Goal: Check status: Check status

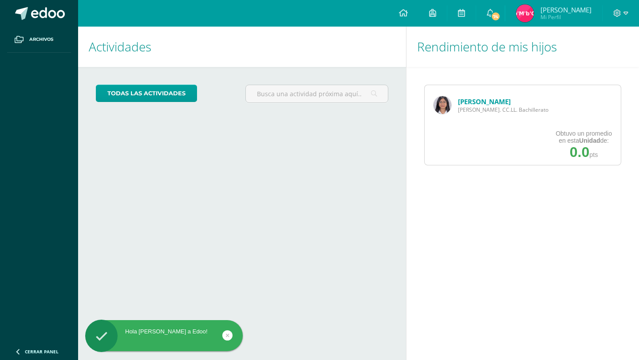
click at [466, 100] on link "[PERSON_NAME]" at bounding box center [484, 101] width 53 height 9
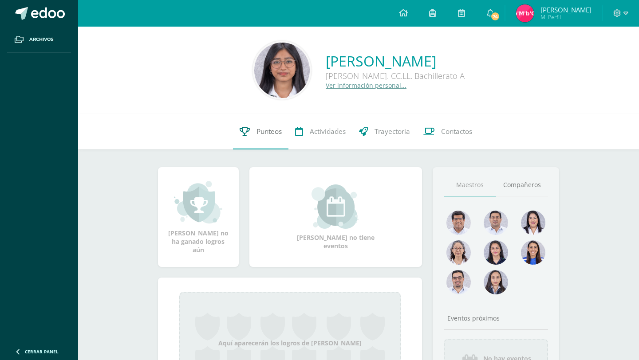
click at [286, 133] on link "Punteos" at bounding box center [260, 132] width 55 height 36
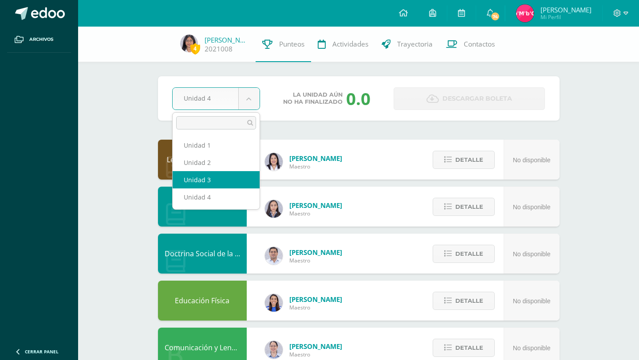
select select "Unidad 3"
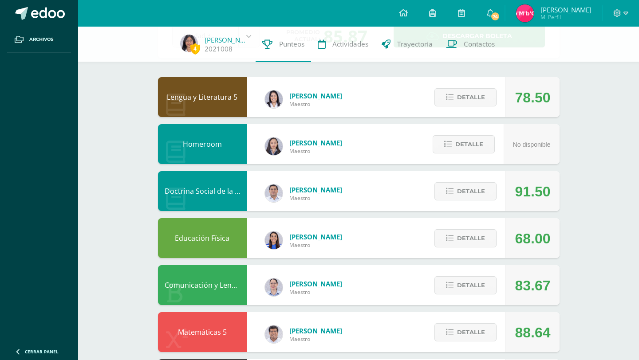
scroll to position [67, 0]
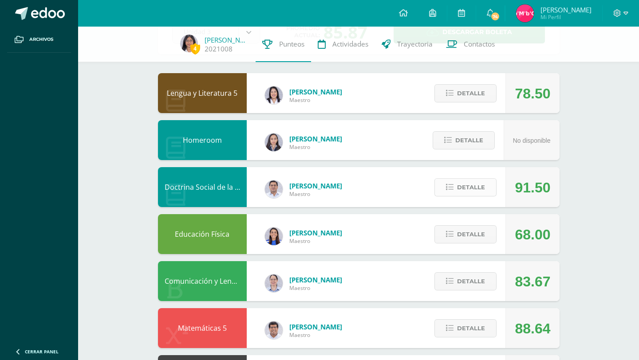
click at [473, 189] on span "Detalle" at bounding box center [471, 187] width 28 height 16
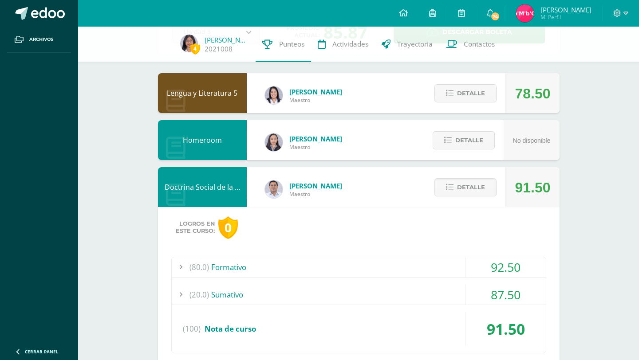
click at [342, 263] on div "(80.0) Formativo" at bounding box center [359, 267] width 374 height 20
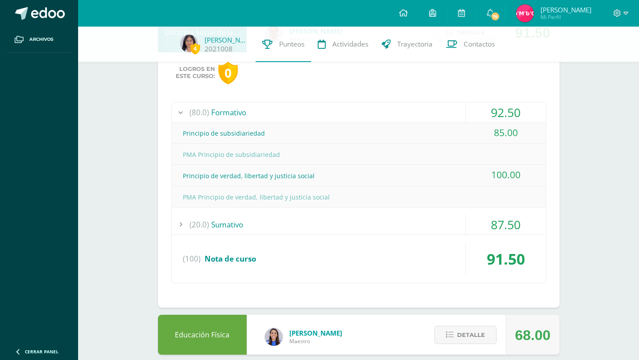
scroll to position [217, 0]
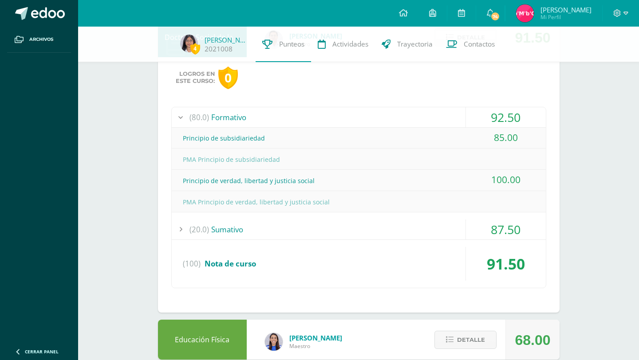
click at [247, 230] on div "(20.0) Sumativo" at bounding box center [359, 230] width 374 height 20
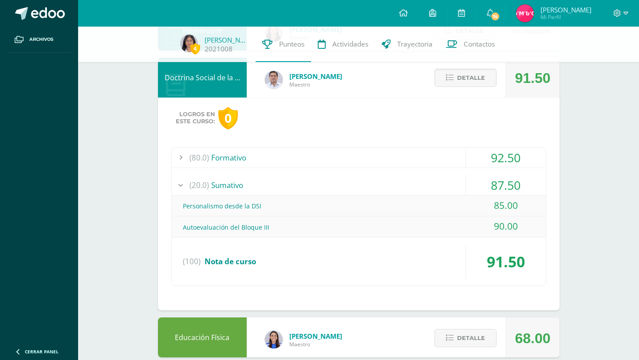
scroll to position [171, 0]
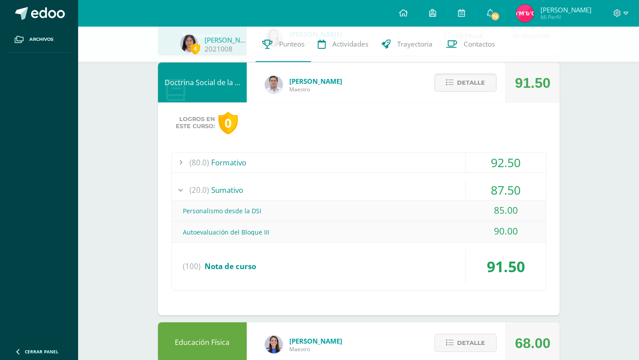
click at [329, 157] on div "(80.0) Formativo" at bounding box center [359, 163] width 374 height 20
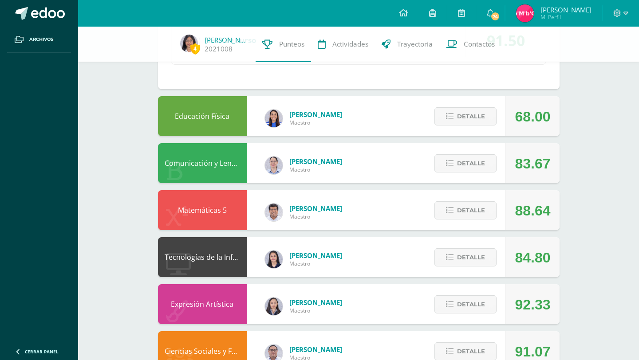
scroll to position [443, 0]
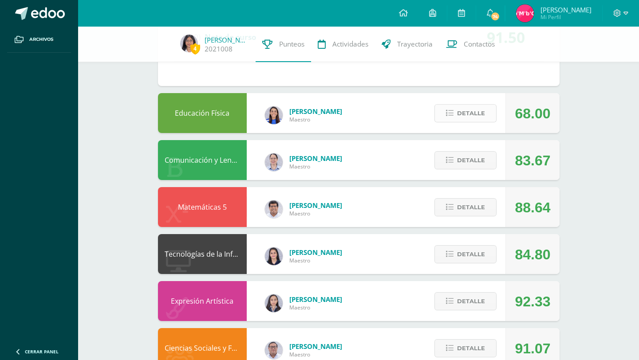
click at [459, 113] on span "Detalle" at bounding box center [471, 113] width 28 height 16
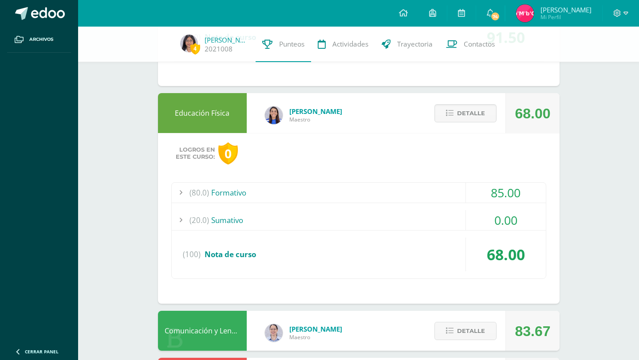
click at [355, 194] on div "(80.0) Formativo" at bounding box center [359, 193] width 374 height 20
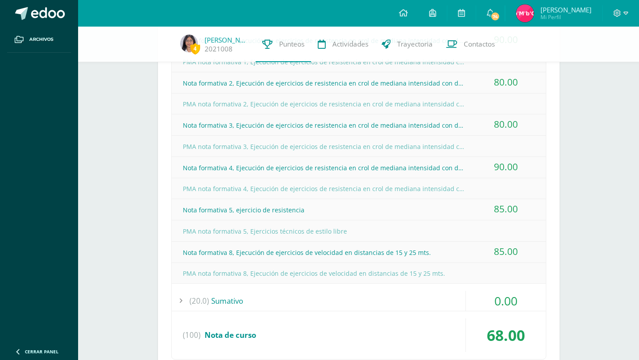
scroll to position [565, 0]
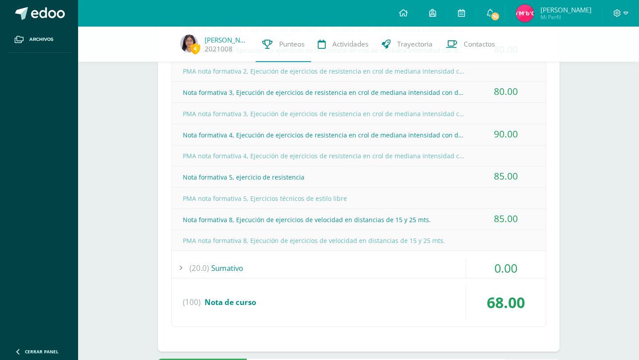
click at [297, 269] on div "(20.0) Sumativo" at bounding box center [359, 268] width 374 height 20
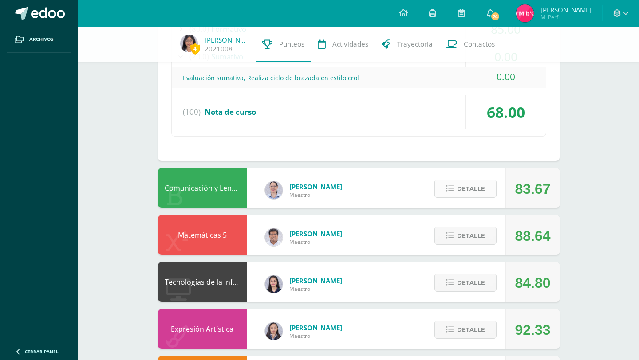
scroll to position [529, 0]
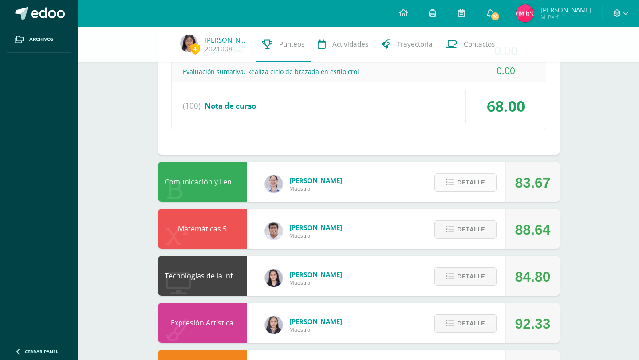
click at [453, 187] on button "Detalle" at bounding box center [465, 183] width 62 height 18
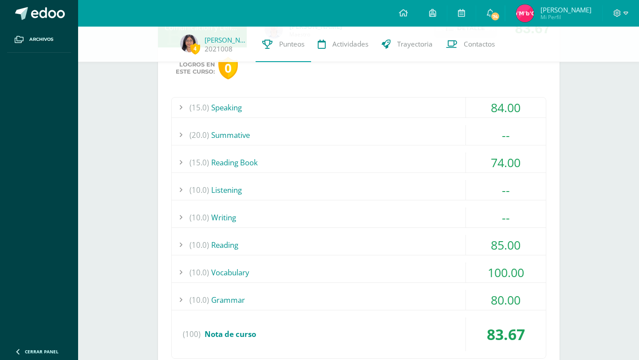
scroll to position [710, 0]
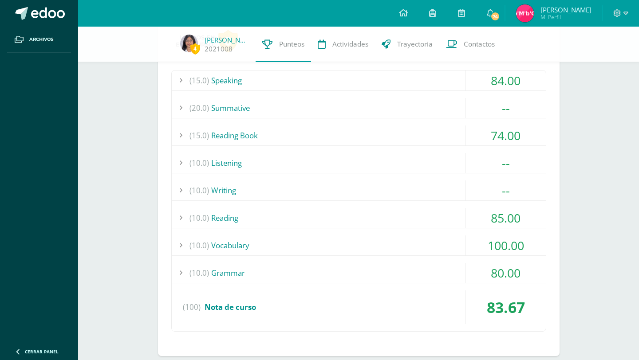
click at [341, 191] on div "(10.0) Writing" at bounding box center [359, 191] width 374 height 20
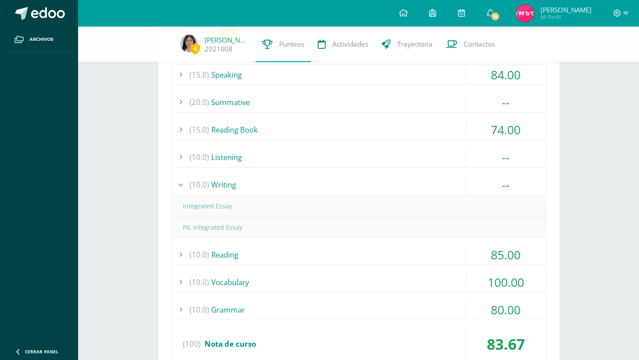
scroll to position [689, 0]
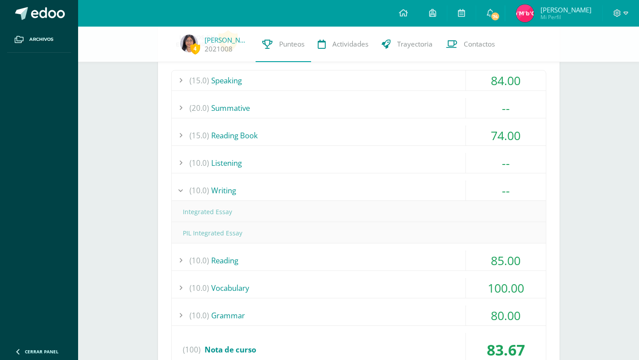
click at [293, 176] on div "(15.0) Speaking 84.00 Speaking Task 6 84.00 (100)" at bounding box center [358, 222] width 375 height 304
click at [289, 166] on div "(10.0) Listening" at bounding box center [359, 163] width 374 height 20
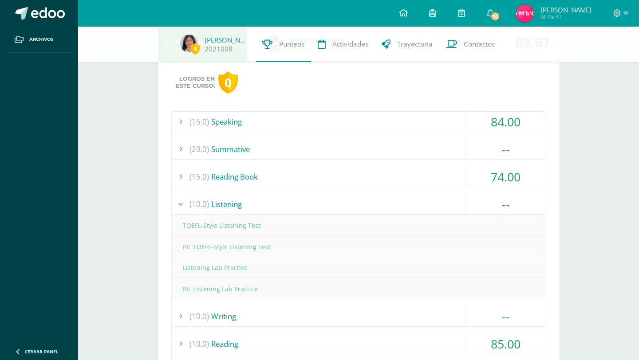
scroll to position [647, 0]
click at [279, 157] on div "(20.0) Summative" at bounding box center [359, 150] width 374 height 20
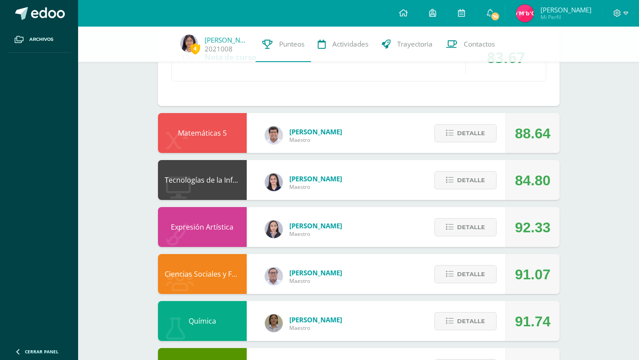
scroll to position [959, 0]
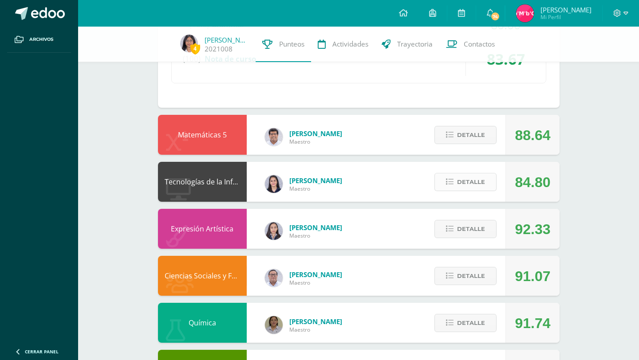
click at [453, 183] on icon at bounding box center [450, 182] width 8 height 8
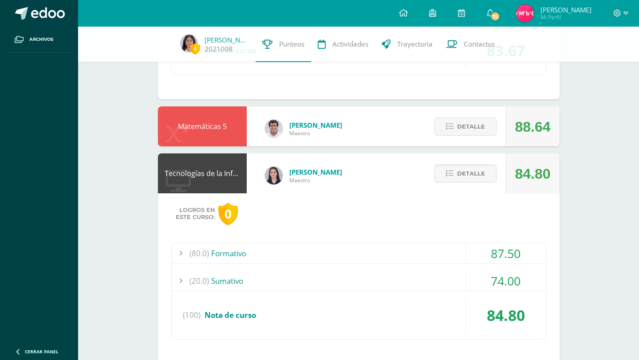
scroll to position [977, 0]
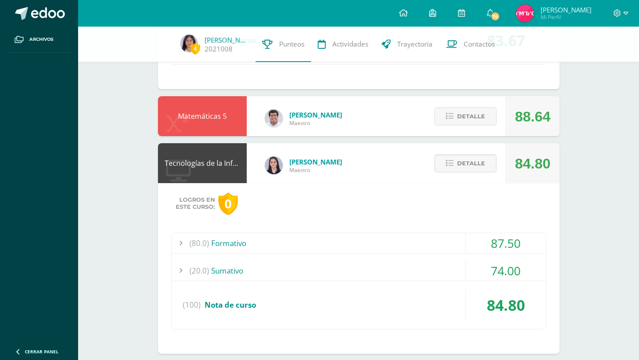
click at [319, 246] on div "(80.0) Formativo" at bounding box center [359, 243] width 374 height 20
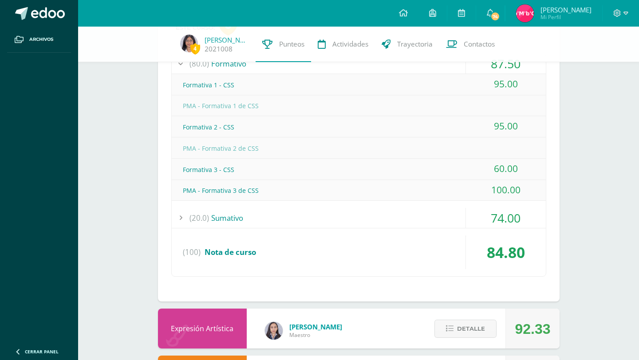
scroll to position [1137, 0]
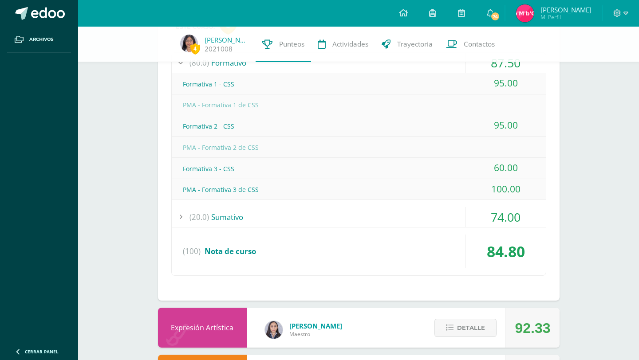
click at [286, 219] on div "(20.0) Sumativo" at bounding box center [359, 217] width 374 height 20
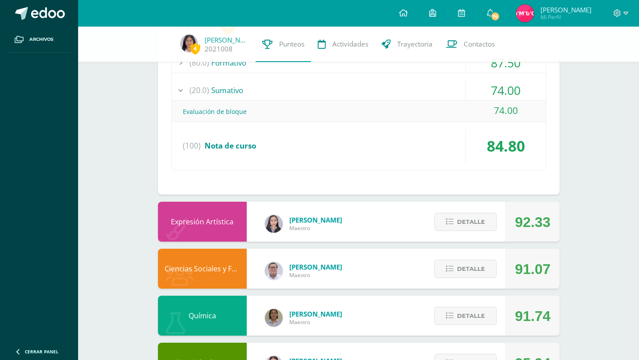
scroll to position [1175, 0]
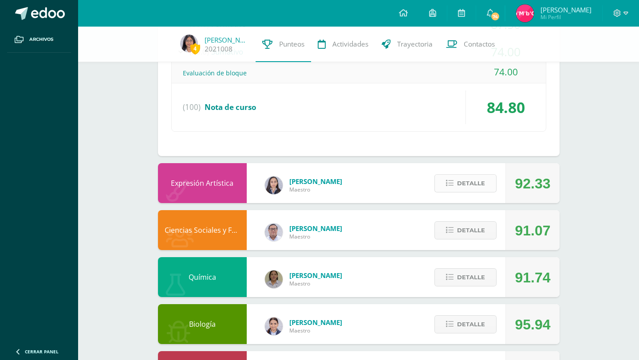
click at [455, 187] on button "Detalle" at bounding box center [465, 183] width 62 height 18
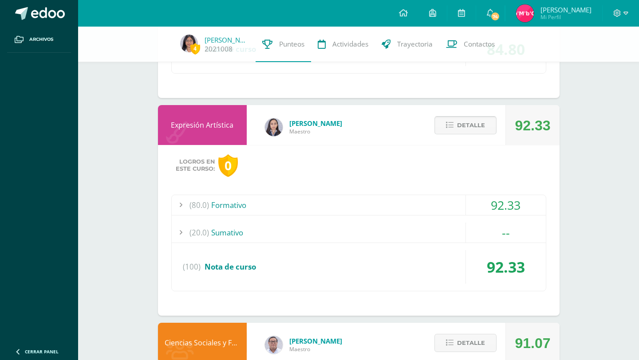
scroll to position [1240, 0]
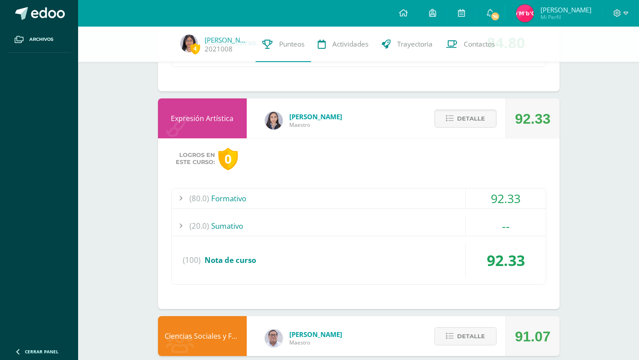
click at [396, 200] on div "(80.0) Formativo" at bounding box center [359, 199] width 374 height 20
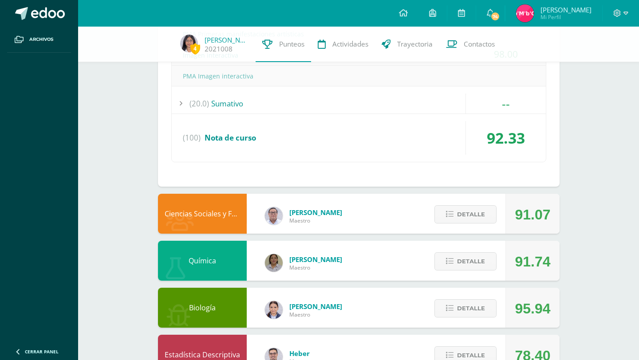
scroll to position [1492, 0]
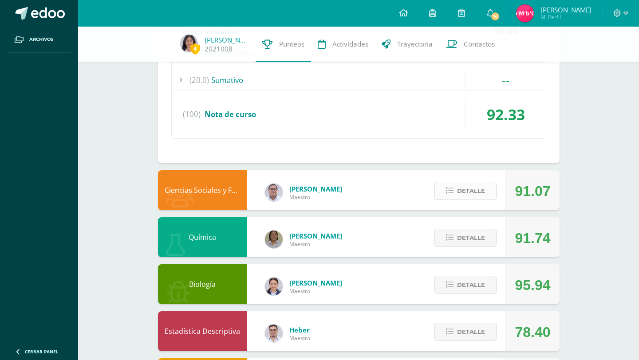
click at [464, 193] on span "Detalle" at bounding box center [471, 191] width 28 height 16
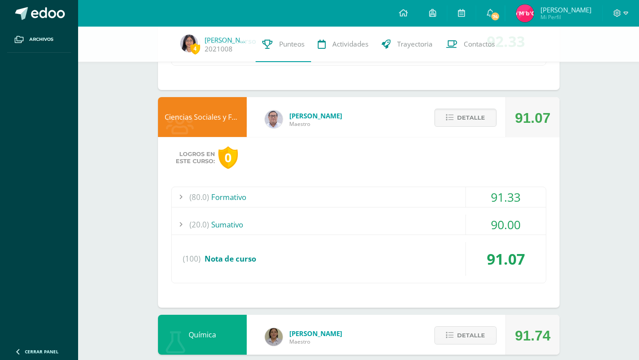
scroll to position [1576, 0]
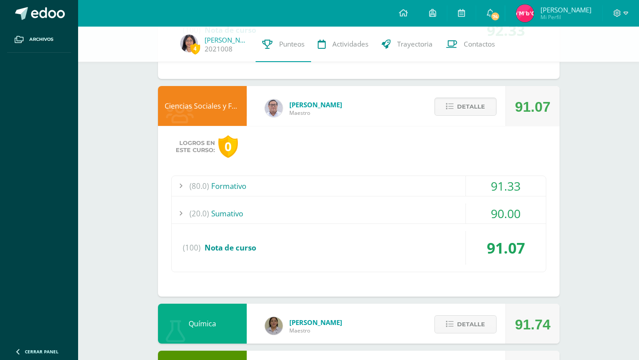
click at [353, 213] on div "(20.0) Sumativo" at bounding box center [359, 214] width 374 height 20
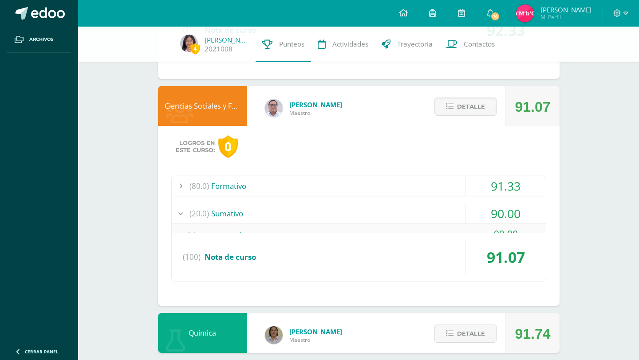
scroll to position [1449, 0]
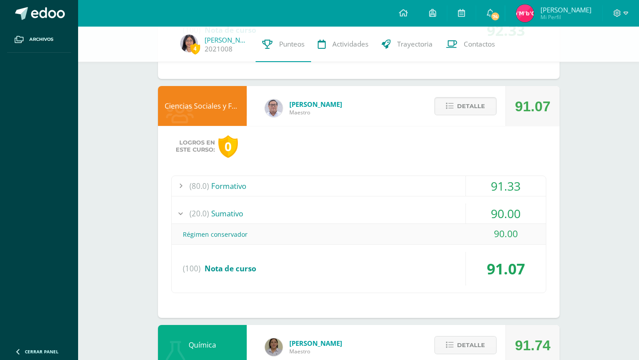
click at [264, 187] on div "(80.0) Formativo" at bounding box center [359, 186] width 374 height 20
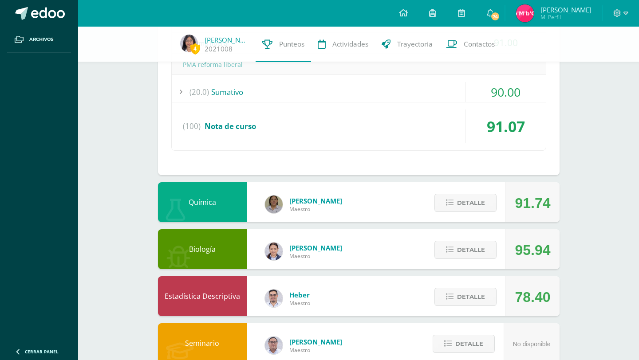
scroll to position [1719, 0]
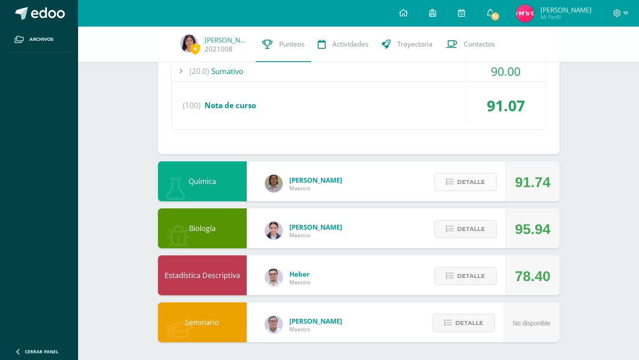
click at [473, 182] on span "Detalle" at bounding box center [471, 182] width 28 height 16
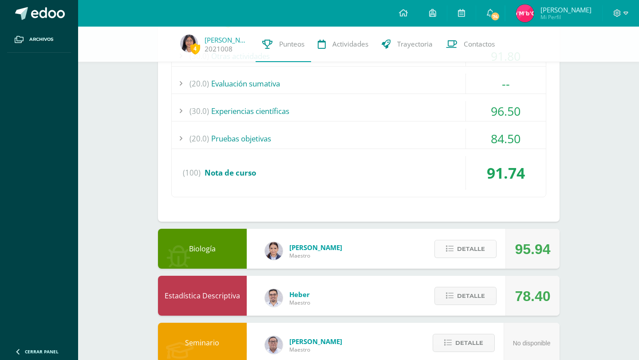
scroll to position [1944, 0]
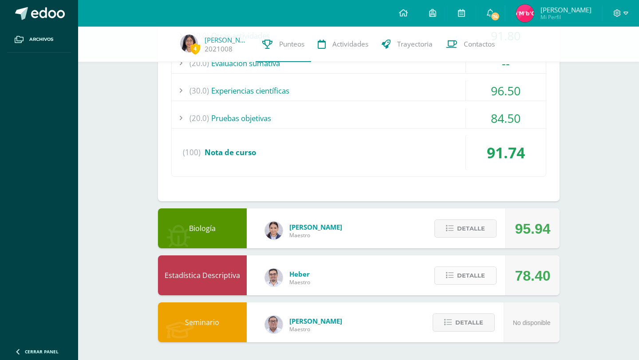
click at [449, 278] on icon at bounding box center [450, 276] width 8 height 8
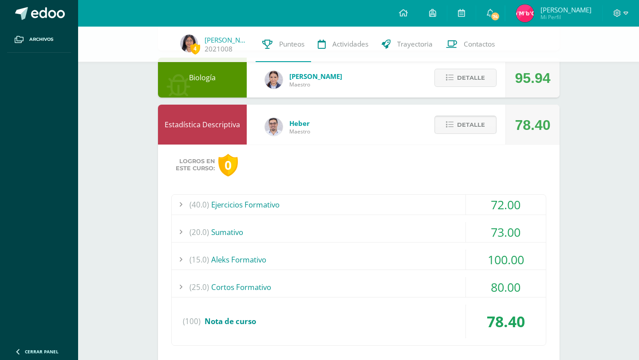
scroll to position [2170, 0]
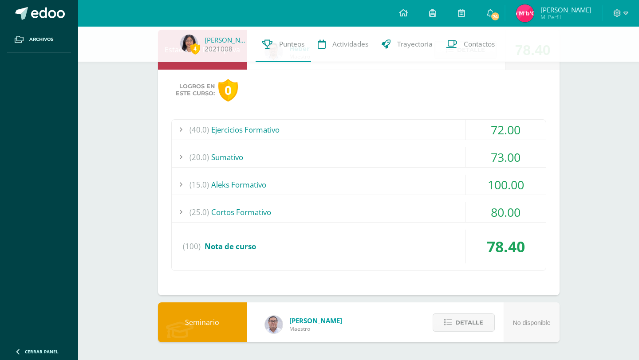
click at [342, 126] on div "(40.0) Ejercicios Formativo" at bounding box center [359, 130] width 374 height 20
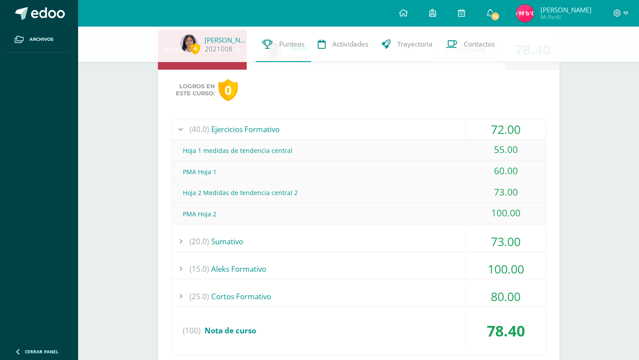
scroll to position [2128, 0]
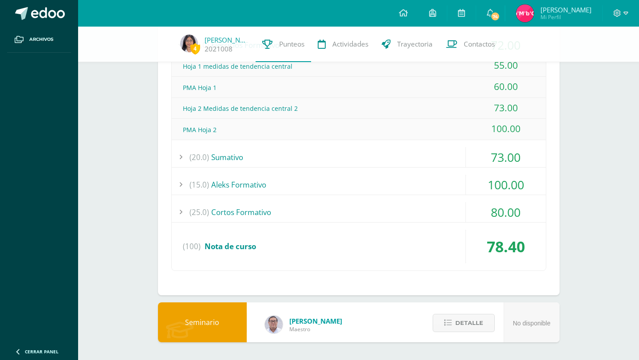
click at [365, 212] on div "(25.0) Cortos Formativo" at bounding box center [359, 212] width 374 height 20
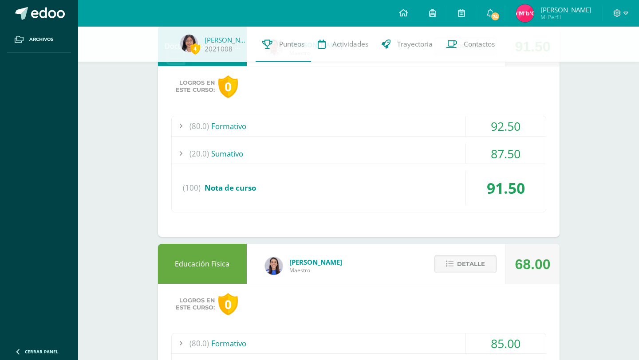
scroll to position [0, 0]
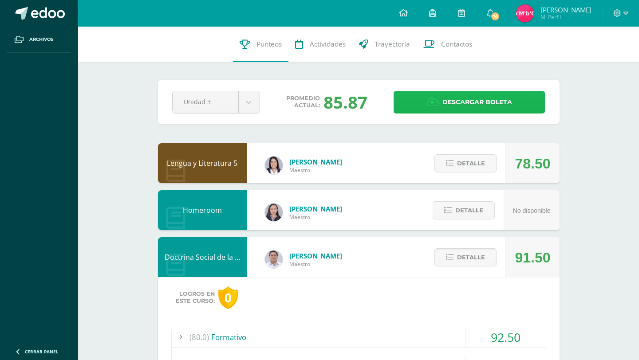
click at [442, 104] on span "Descargar boleta" at bounding box center [477, 102] width 70 height 22
